Goal: Task Accomplishment & Management: Manage account settings

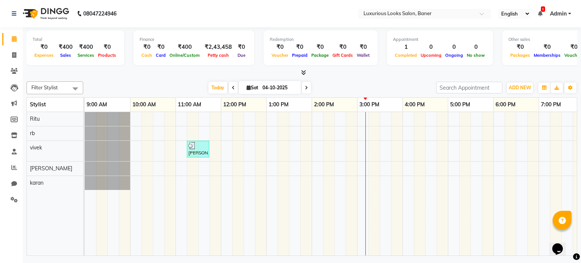
click at [313, 118] on div "[PERSON_NAME], TK01, 11:15 AM-11:45 AM, Hair Cut - Stylist - [DEMOGRAPHIC_DATA]" at bounding box center [402, 184] width 635 height 144
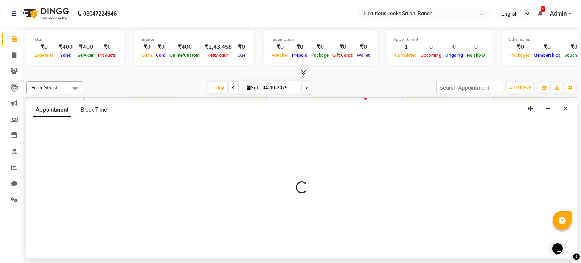
select select "68794"
select select "tentative"
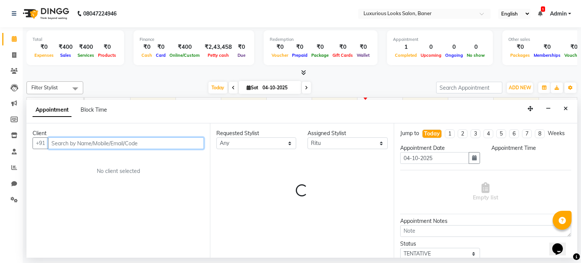
select select "840"
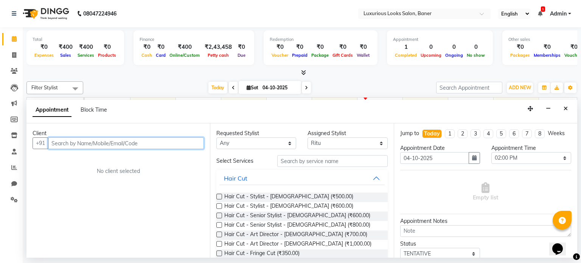
click at [155, 144] on input "text" at bounding box center [126, 143] width 156 height 12
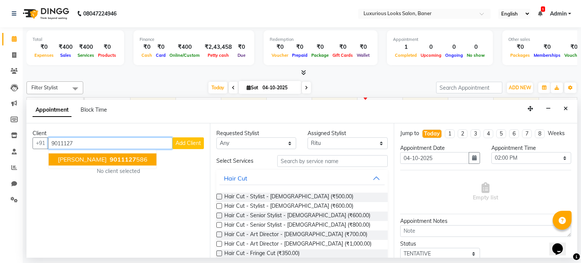
click at [120, 160] on span "9011127" at bounding box center [123, 160] width 26 height 8
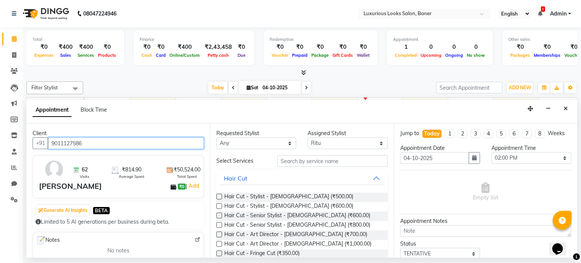
type input "9011127586"
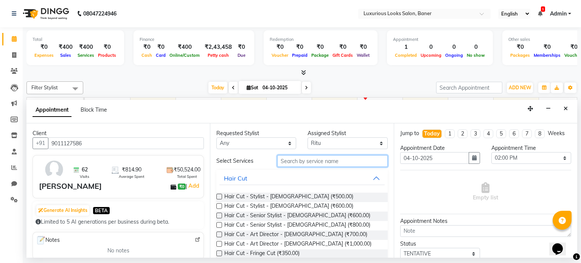
click at [295, 162] on input "text" at bounding box center [332, 161] width 110 height 12
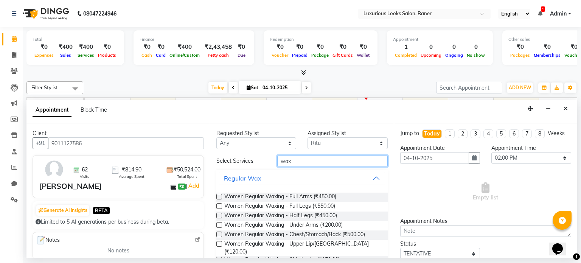
type input "wax"
click at [216, 233] on label at bounding box center [219, 234] width 6 height 6
click at [216, 233] on input "checkbox" at bounding box center [218, 234] width 5 height 5
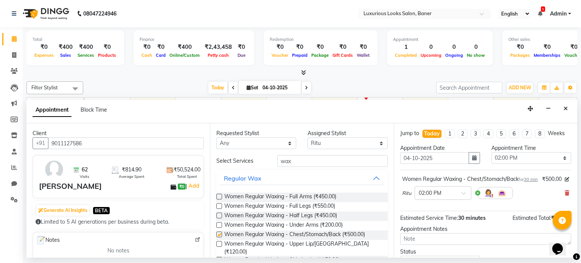
checkbox input "false"
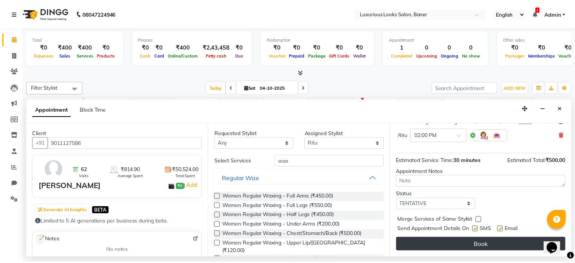
scroll to position [65, 0]
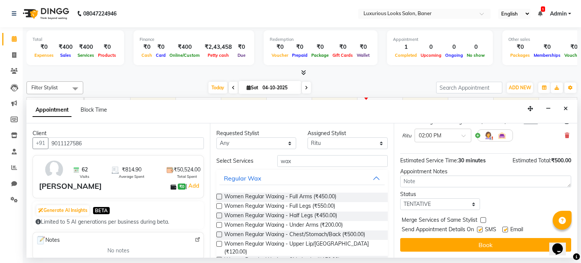
click at [480, 229] on label at bounding box center [480, 229] width 6 height 6
click at [480, 229] on input "checkbox" at bounding box center [479, 230] width 5 height 5
checkbox input "false"
click at [504, 226] on label at bounding box center [505, 229] width 6 height 6
click at [504, 228] on input "checkbox" at bounding box center [504, 230] width 5 height 5
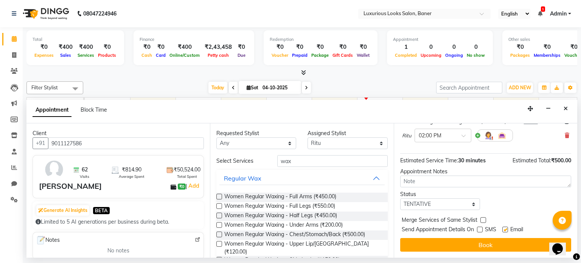
checkbox input "false"
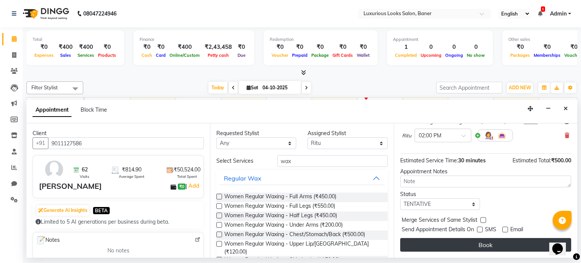
click at [488, 246] on button "Book" at bounding box center [485, 245] width 171 height 14
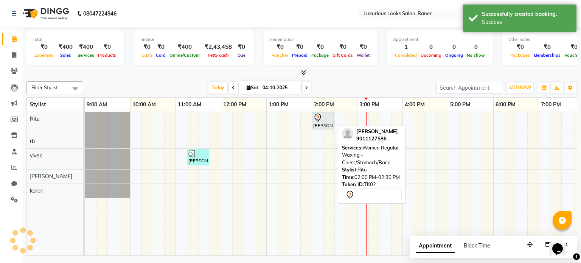
click at [321, 115] on icon at bounding box center [317, 117] width 9 height 9
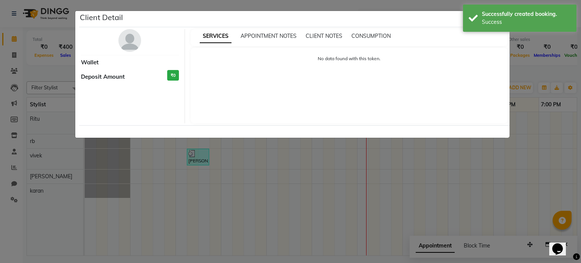
select select "7"
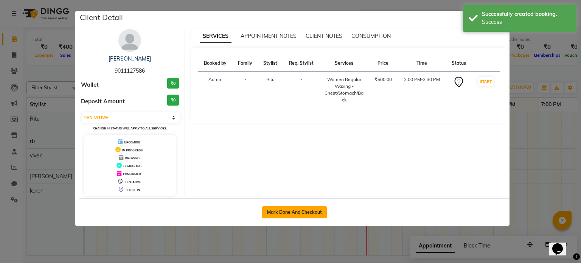
click at [305, 213] on button "Mark Done And Checkout" at bounding box center [294, 212] width 65 height 12
select select "7573"
select select "service"
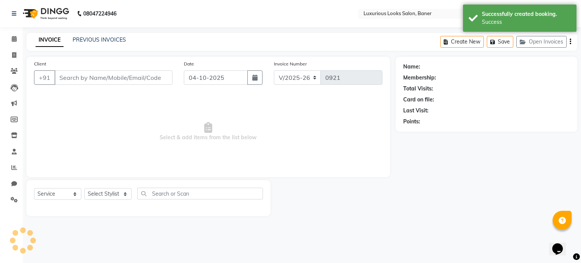
type input "9011127586"
select select "68794"
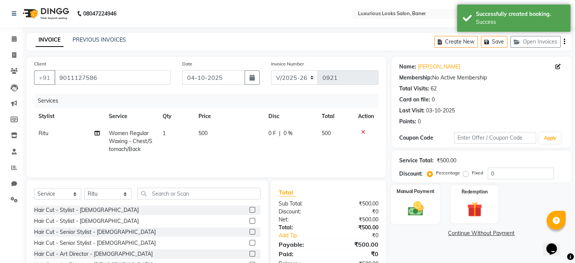
click at [401, 208] on div "Manual Payment" at bounding box center [416, 203] width 50 height 39
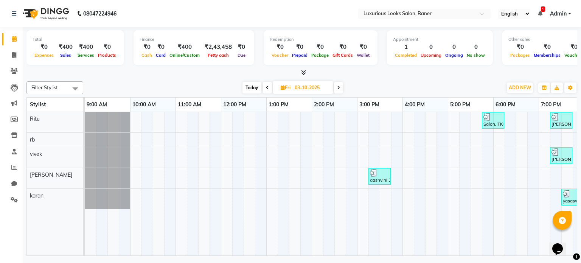
scroll to position [0, 143]
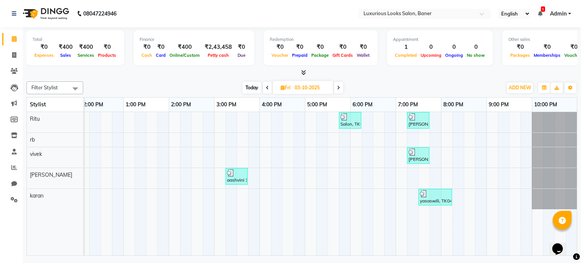
click at [339, 85] on icon at bounding box center [338, 87] width 3 height 5
type input "04-10-2025"
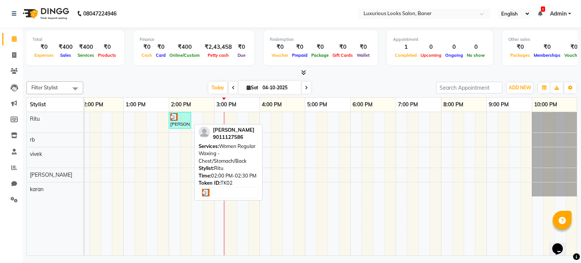
click at [175, 117] on img at bounding box center [174, 117] width 8 height 8
select select "3"
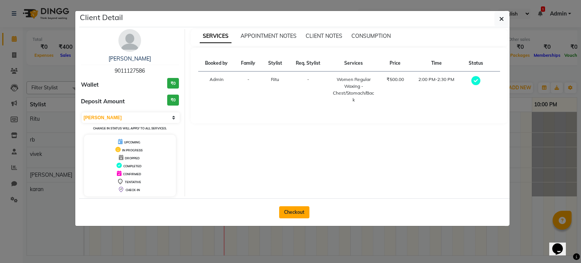
click at [291, 211] on button "Checkout" at bounding box center [294, 212] width 30 height 12
select select "service"
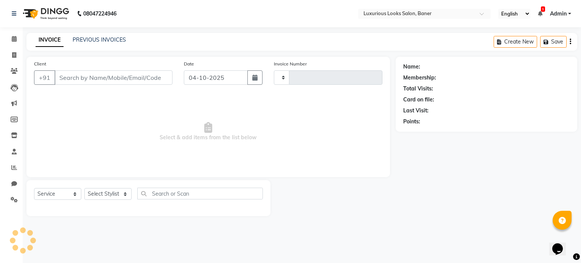
type input "0921"
select select "7573"
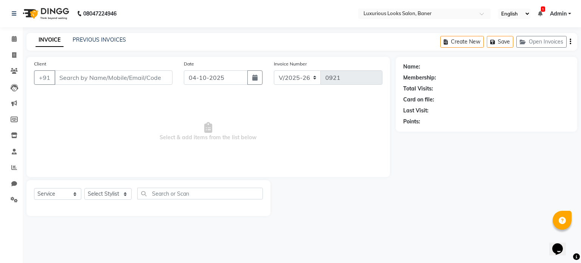
type input "9011127586"
select select "68794"
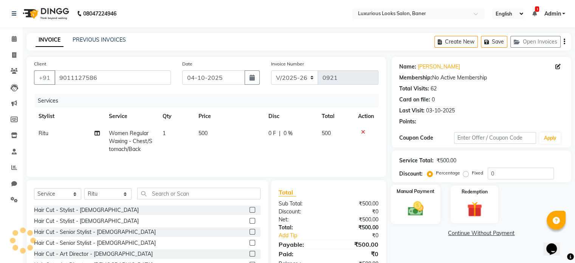
click at [405, 214] on img at bounding box center [415, 209] width 25 height 18
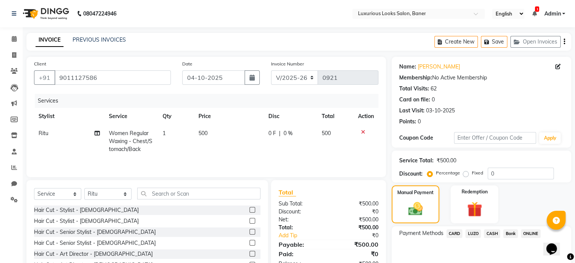
click at [526, 230] on span "ONLINE" at bounding box center [531, 233] width 20 height 9
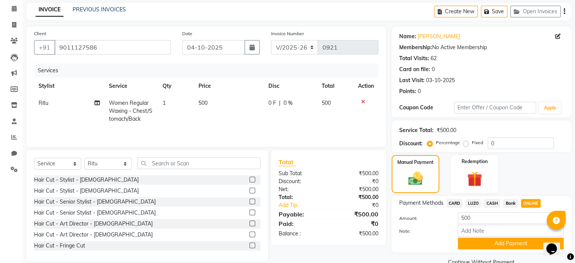
scroll to position [47, 0]
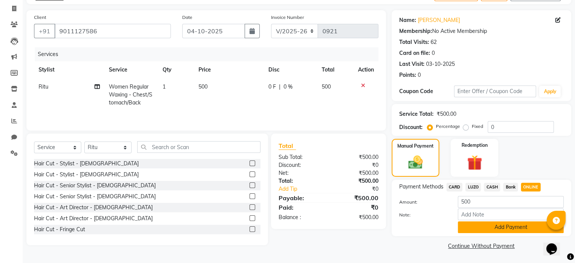
click at [511, 229] on button "Add Payment" at bounding box center [511, 227] width 106 height 12
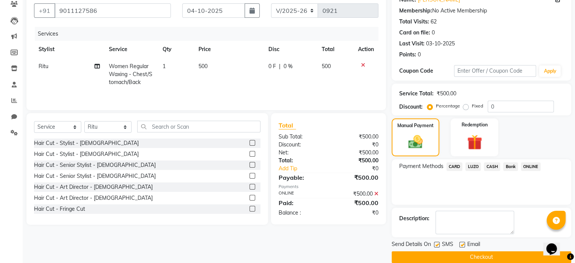
scroll to position [77, 0]
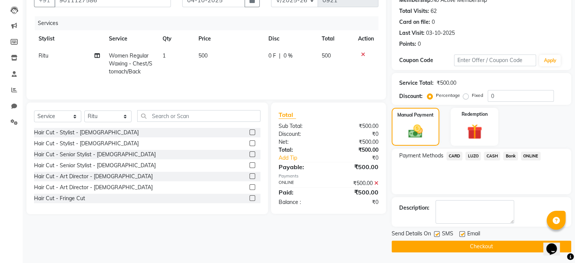
click at [460, 231] on label at bounding box center [462, 234] width 6 height 6
click at [460, 232] on input "checkbox" at bounding box center [461, 234] width 5 height 5
checkbox input "false"
click at [435, 232] on label at bounding box center [437, 234] width 6 height 6
click at [435, 232] on input "checkbox" at bounding box center [436, 234] width 5 height 5
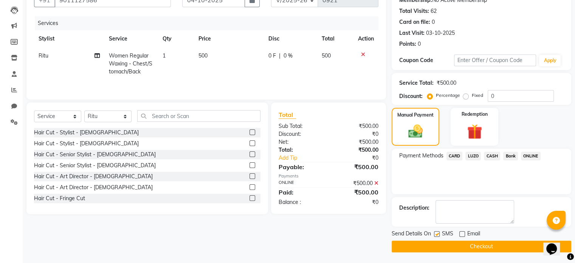
checkbox input "false"
click at [442, 242] on button "Checkout" at bounding box center [482, 246] width 180 height 12
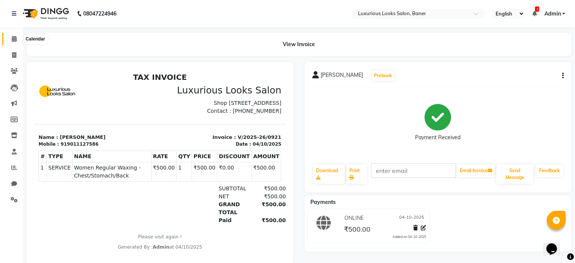
click at [15, 39] on icon at bounding box center [14, 39] width 5 height 6
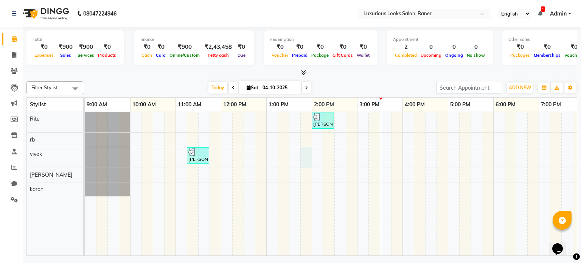
click at [303, 155] on div "RIYA Meshail, TK02, 02:00 PM-02:30 PM, Women Regular Waxing - Chest/Stomach/Bac…" at bounding box center [402, 184] width 635 height 144
select select "83130"
select select "tentative"
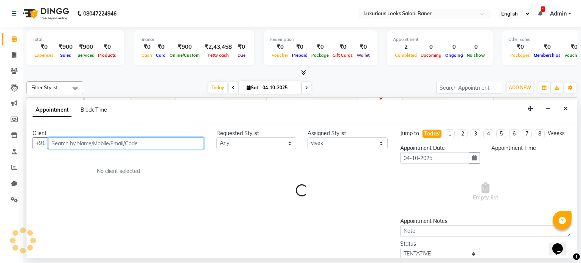
select select "825"
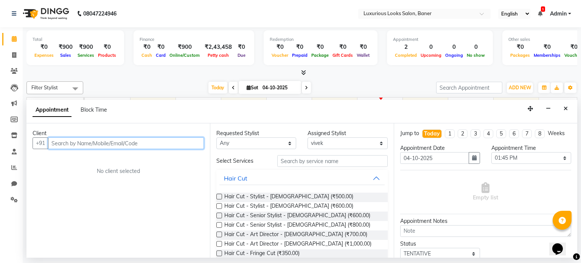
click at [191, 145] on input "text" at bounding box center [126, 143] width 156 height 12
type input "8805533533"
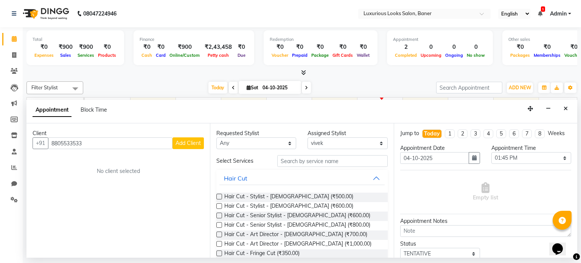
click at [191, 143] on span "Add Client" at bounding box center [187, 142] width 25 height 7
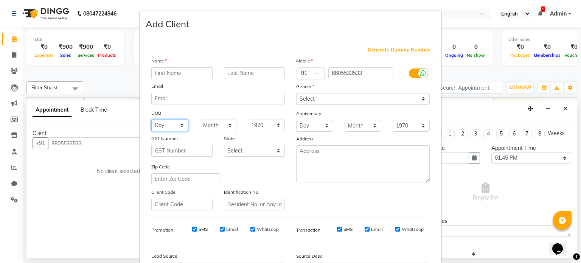
click at [180, 122] on select "Day 01 02 03 04 05 06 07 08 09 10 11 12 13 14 15 16 17 18 19 20 21 22 23 24 25 …" at bounding box center [169, 125] width 37 height 12
click at [203, 53] on div "Generate Dummy Number" at bounding box center [290, 50] width 278 height 8
click at [190, 74] on input "text" at bounding box center [181, 73] width 61 height 12
type input "ruturaj"
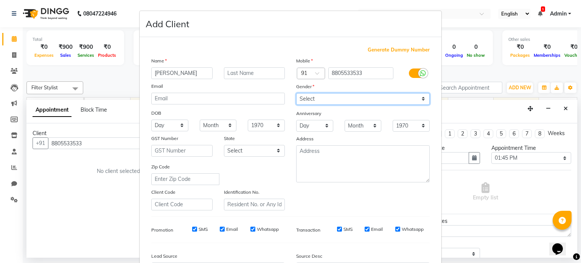
click at [324, 96] on select "Select Male Female Other Prefer Not To Say" at bounding box center [362, 99] width 133 height 12
select select "male"
click at [296, 93] on select "Select Male Female Other Prefer Not To Say" at bounding box center [362, 99] width 133 height 12
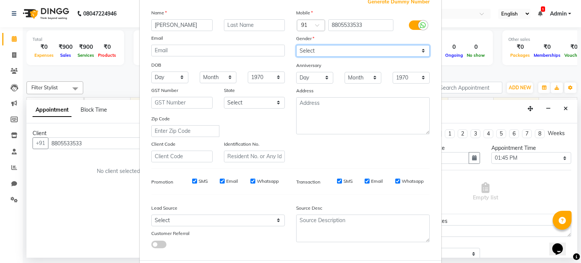
scroll to position [90, 0]
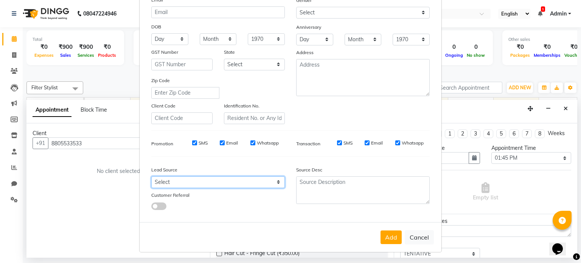
click at [256, 178] on select "Select Walk-in Referral Internet Friend Word of Mouth Advertisement Facebook Ju…" at bounding box center [217, 182] width 133 height 12
select select "51356"
click at [151, 176] on select "Select Walk-in Referral Internet Friend Word of Mouth Advertisement Facebook Ju…" at bounding box center [217, 182] width 133 height 12
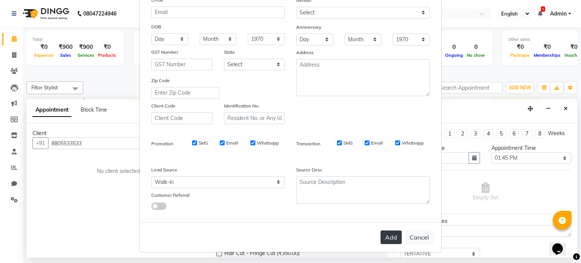
click at [393, 236] on button "Add" at bounding box center [390, 237] width 21 height 14
select select
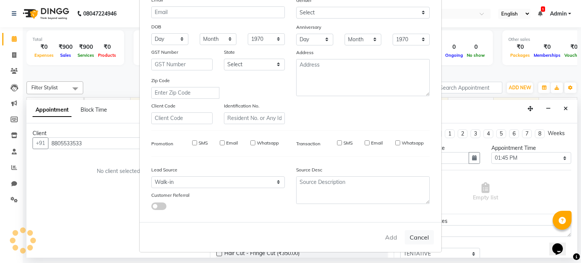
select select
checkbox input "false"
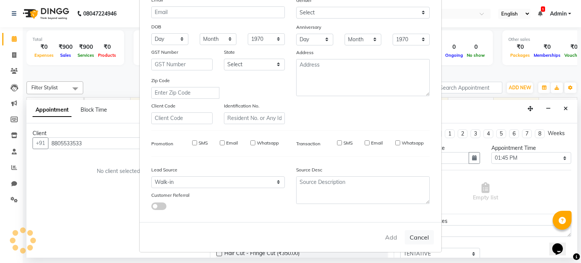
checkbox input "false"
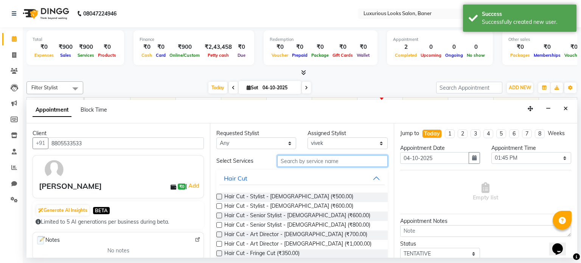
click at [310, 158] on input "text" at bounding box center [332, 161] width 110 height 12
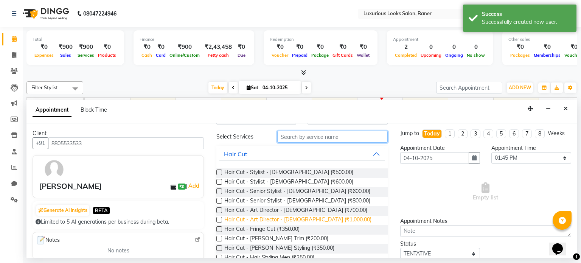
scroll to position [76, 0]
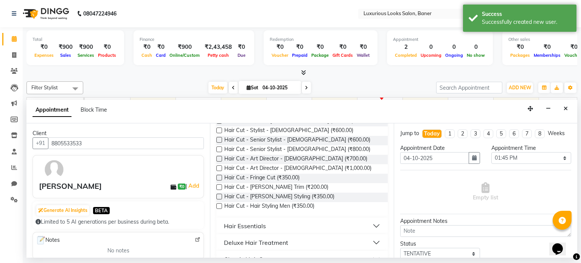
click at [218, 186] on label at bounding box center [219, 187] width 6 height 6
click at [218, 186] on input "checkbox" at bounding box center [218, 187] width 5 height 5
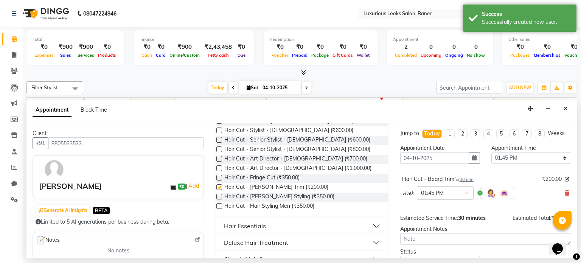
scroll to position [51, 0]
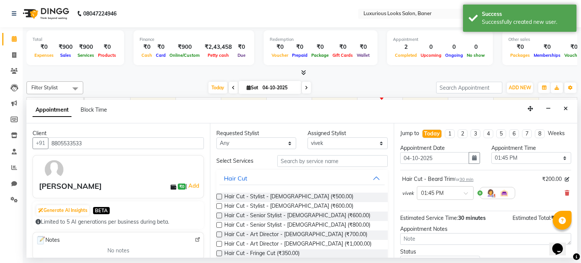
checkbox input "false"
click at [329, 160] on input "text" at bounding box center [332, 161] width 110 height 12
click at [340, 142] on select "Select HARSHA karan rb Ritu vivek" at bounding box center [347, 143] width 80 height 12
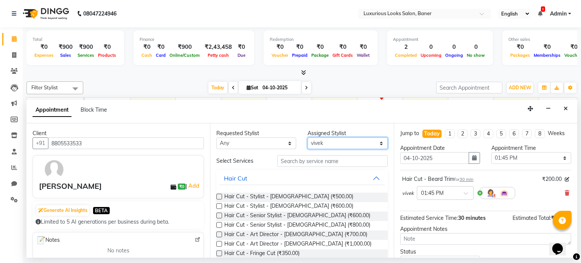
select select "68794"
click at [307, 137] on select "Select HARSHA karan rb Ritu vivek" at bounding box center [347, 143] width 80 height 12
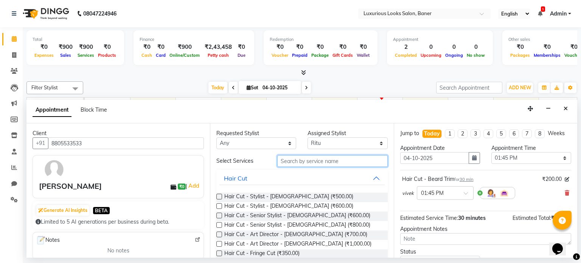
click at [319, 160] on input "text" at bounding box center [332, 161] width 110 height 12
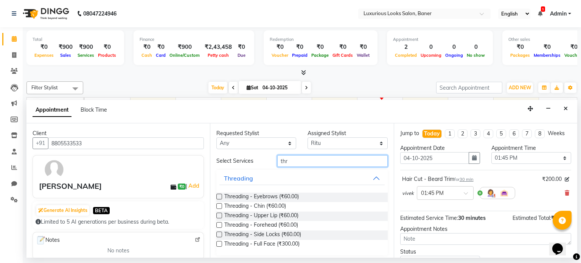
type input "thr"
drag, startPoint x: 217, startPoint y: 194, endPoint x: 218, endPoint y: 203, distance: 8.7
click at [217, 195] on label at bounding box center [219, 197] width 6 height 6
click at [217, 195] on input "checkbox" at bounding box center [218, 197] width 5 height 5
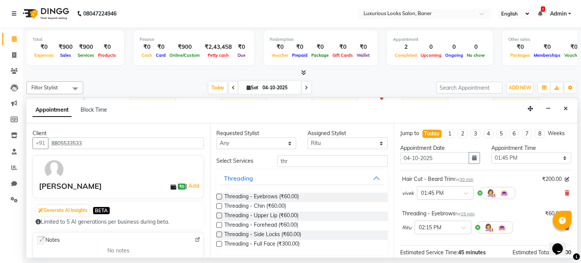
checkbox input "false"
click at [218, 204] on label at bounding box center [219, 206] width 6 height 6
click at [218, 204] on input "checkbox" at bounding box center [218, 206] width 5 height 5
checkbox input "false"
click at [218, 216] on label at bounding box center [219, 215] width 6 height 6
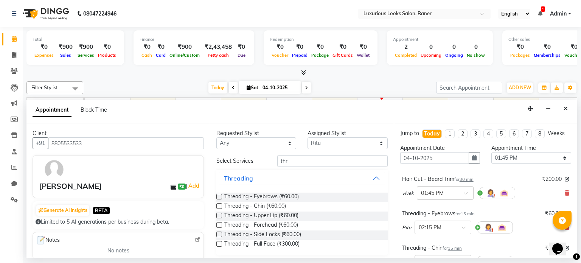
click at [218, 216] on input "checkbox" at bounding box center [218, 216] width 5 height 5
checkbox input "false"
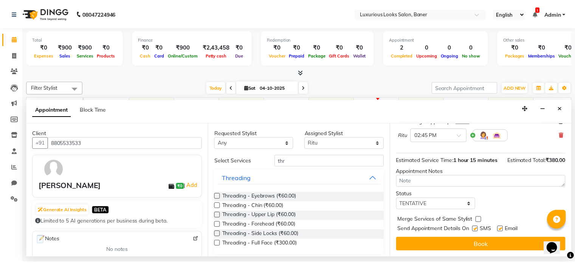
scroll to position [168, 0]
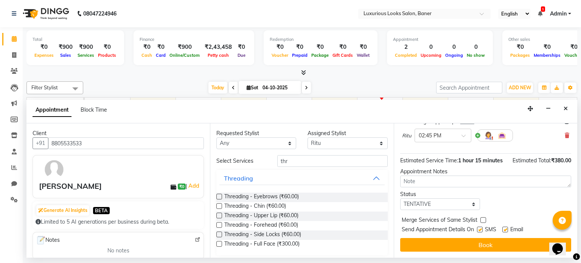
click at [504, 230] on label at bounding box center [505, 229] width 6 height 6
click at [504, 230] on input "checkbox" at bounding box center [504, 230] width 5 height 5
checkbox input "false"
click at [480, 227] on label at bounding box center [480, 229] width 6 height 6
click at [480, 228] on input "checkbox" at bounding box center [479, 230] width 5 height 5
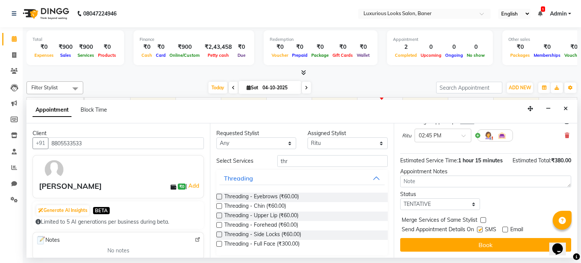
checkbox input "false"
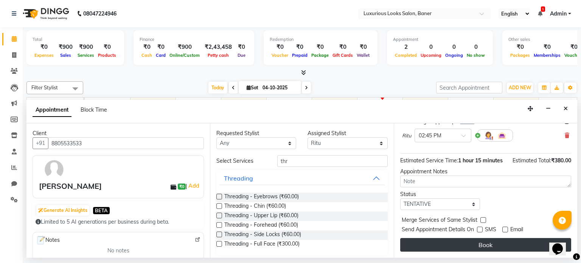
click at [476, 243] on button "Book" at bounding box center [485, 245] width 171 height 14
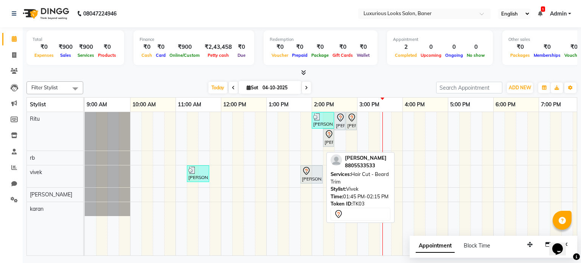
click at [313, 178] on div "ruturaj, TK03, 01:45 PM-02:15 PM, Hair Cut - Beard Trim" at bounding box center [311, 174] width 21 height 16
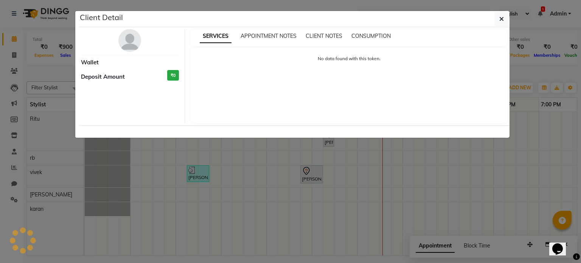
select select "7"
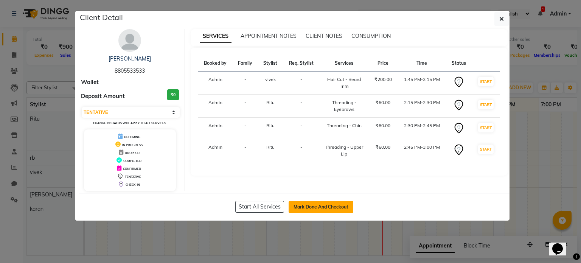
click at [313, 205] on button "Mark Done And Checkout" at bounding box center [320, 207] width 65 height 12
select select "7573"
select select "service"
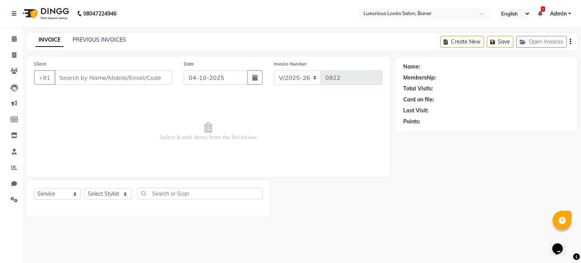
type input "8805533533"
select select "83130"
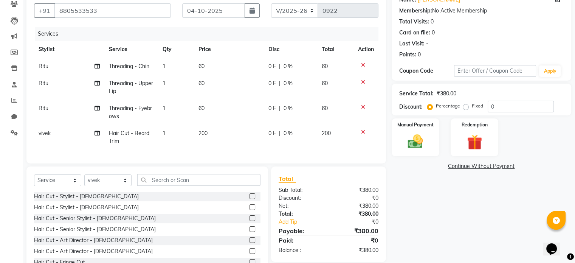
scroll to position [24, 0]
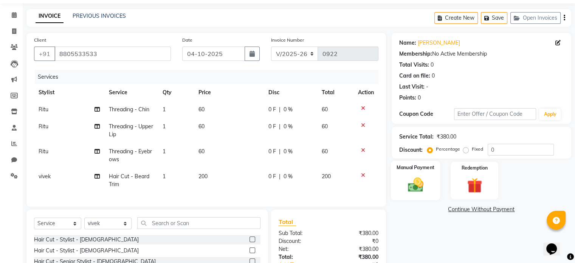
click at [409, 176] on img at bounding box center [415, 185] width 25 height 18
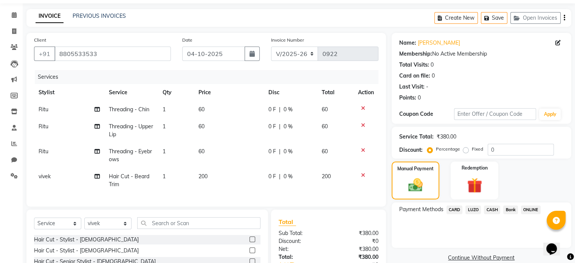
click at [524, 208] on span "ONLINE" at bounding box center [531, 209] width 20 height 9
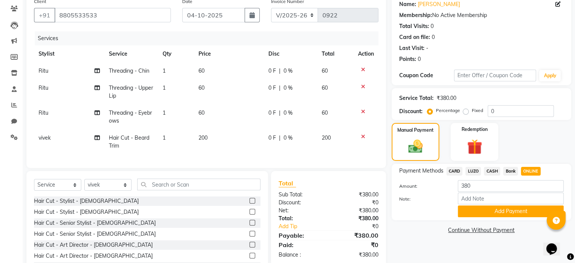
scroll to position [99, 0]
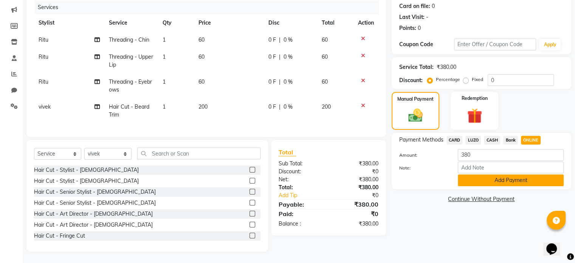
click at [501, 177] on button "Add Payment" at bounding box center [511, 180] width 106 height 12
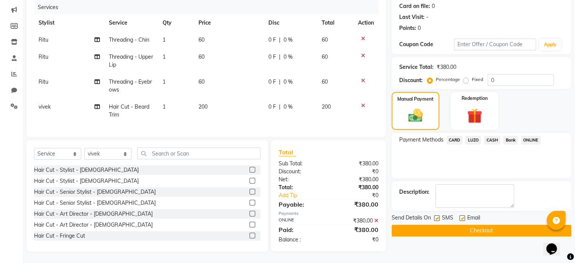
click at [462, 215] on label at bounding box center [462, 218] width 6 height 6
click at [462, 216] on input "checkbox" at bounding box center [461, 218] width 5 height 5
checkbox input "false"
click at [435, 215] on label at bounding box center [437, 218] width 6 height 6
click at [435, 216] on input "checkbox" at bounding box center [436, 218] width 5 height 5
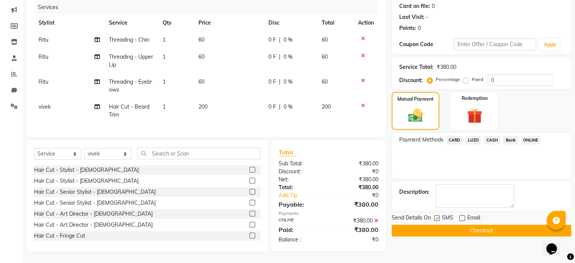
checkbox input "false"
click at [435, 225] on button "Checkout" at bounding box center [482, 231] width 180 height 12
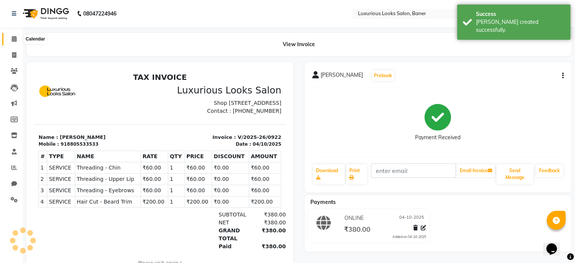
click at [11, 40] on span at bounding box center [14, 39] width 13 height 9
